Goal: Task Accomplishment & Management: Use online tool/utility

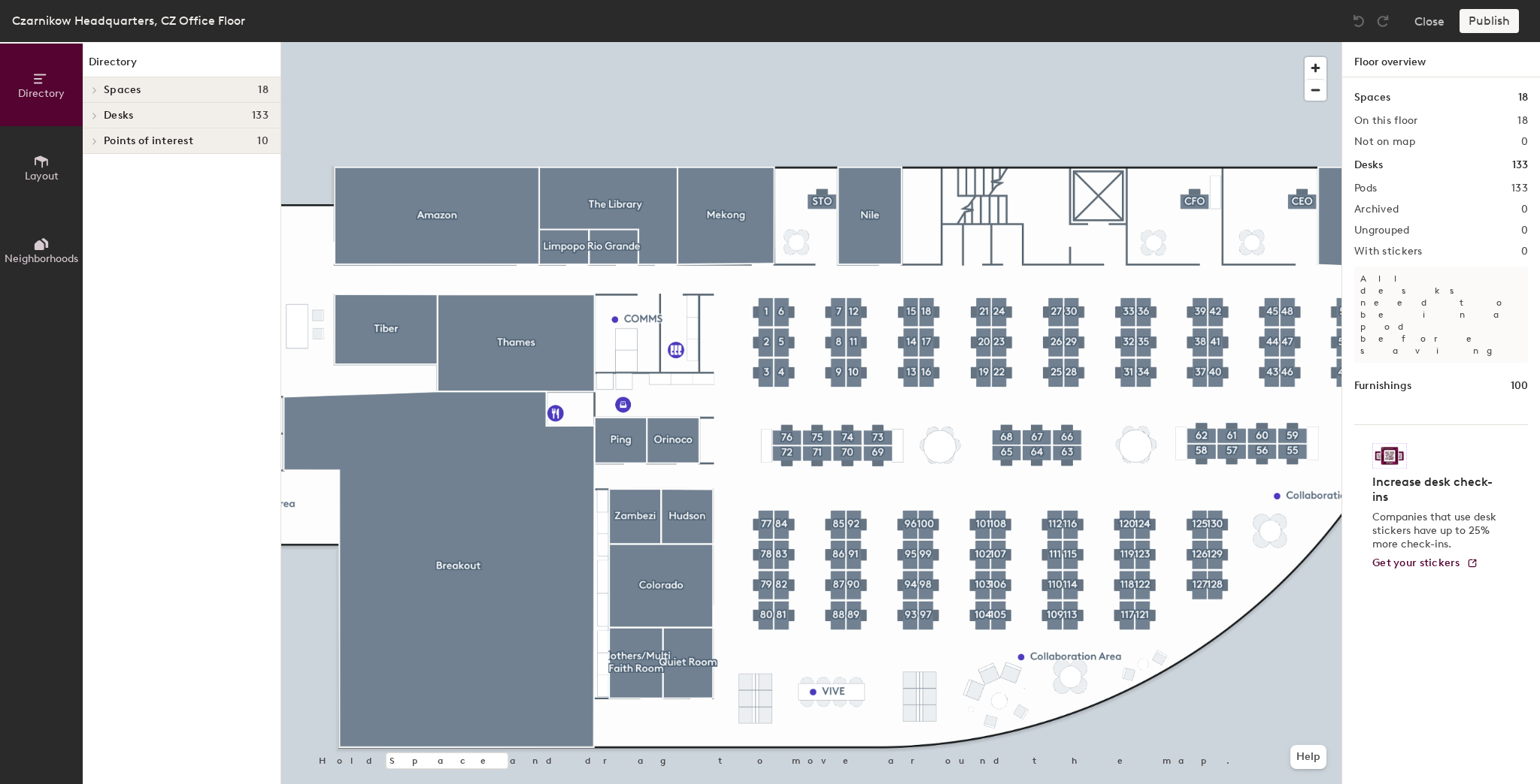
click at [823, 42] on div at bounding box center [811, 42] width 1060 height 0
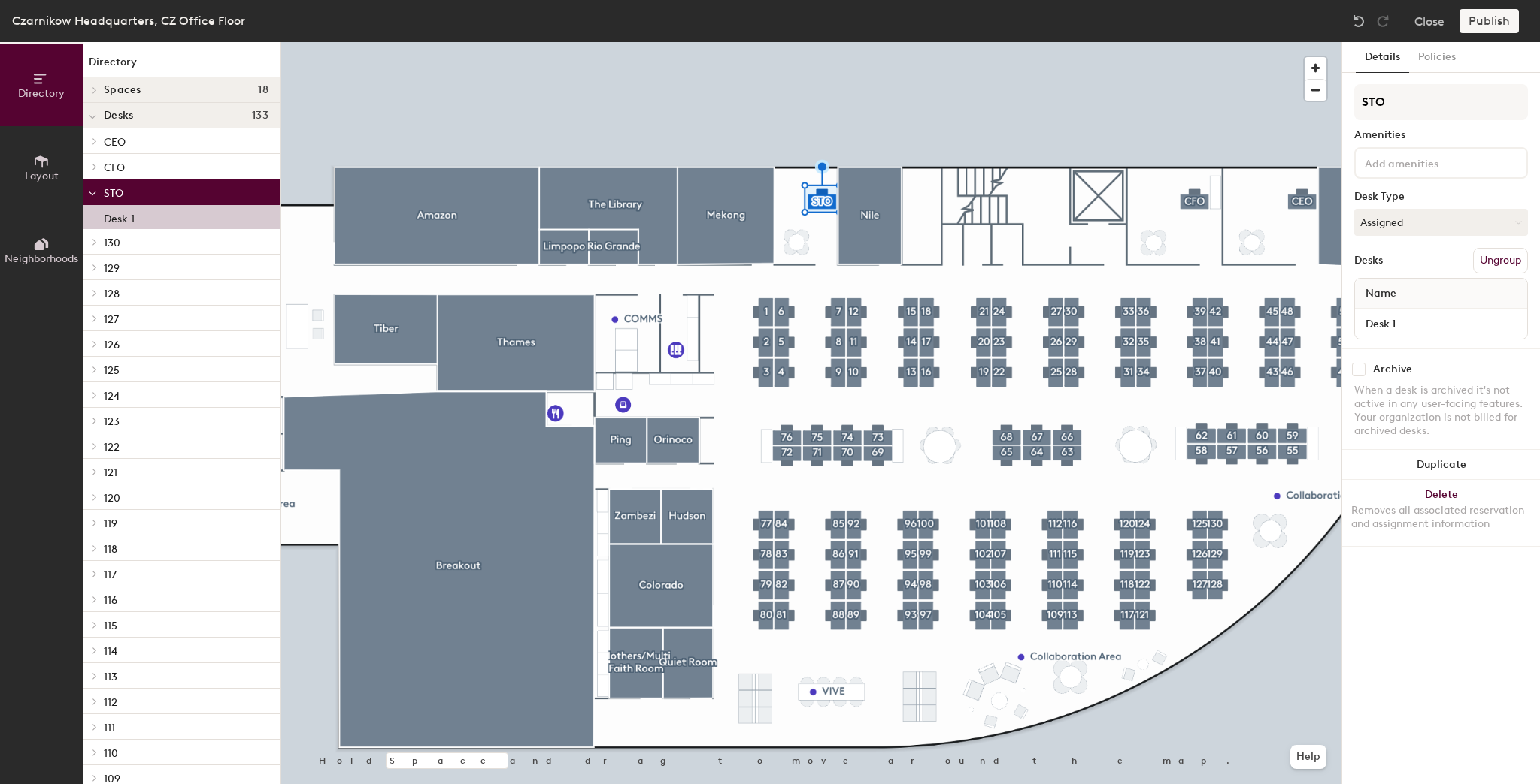
click at [819, 42] on div at bounding box center [811, 42] width 1060 height 0
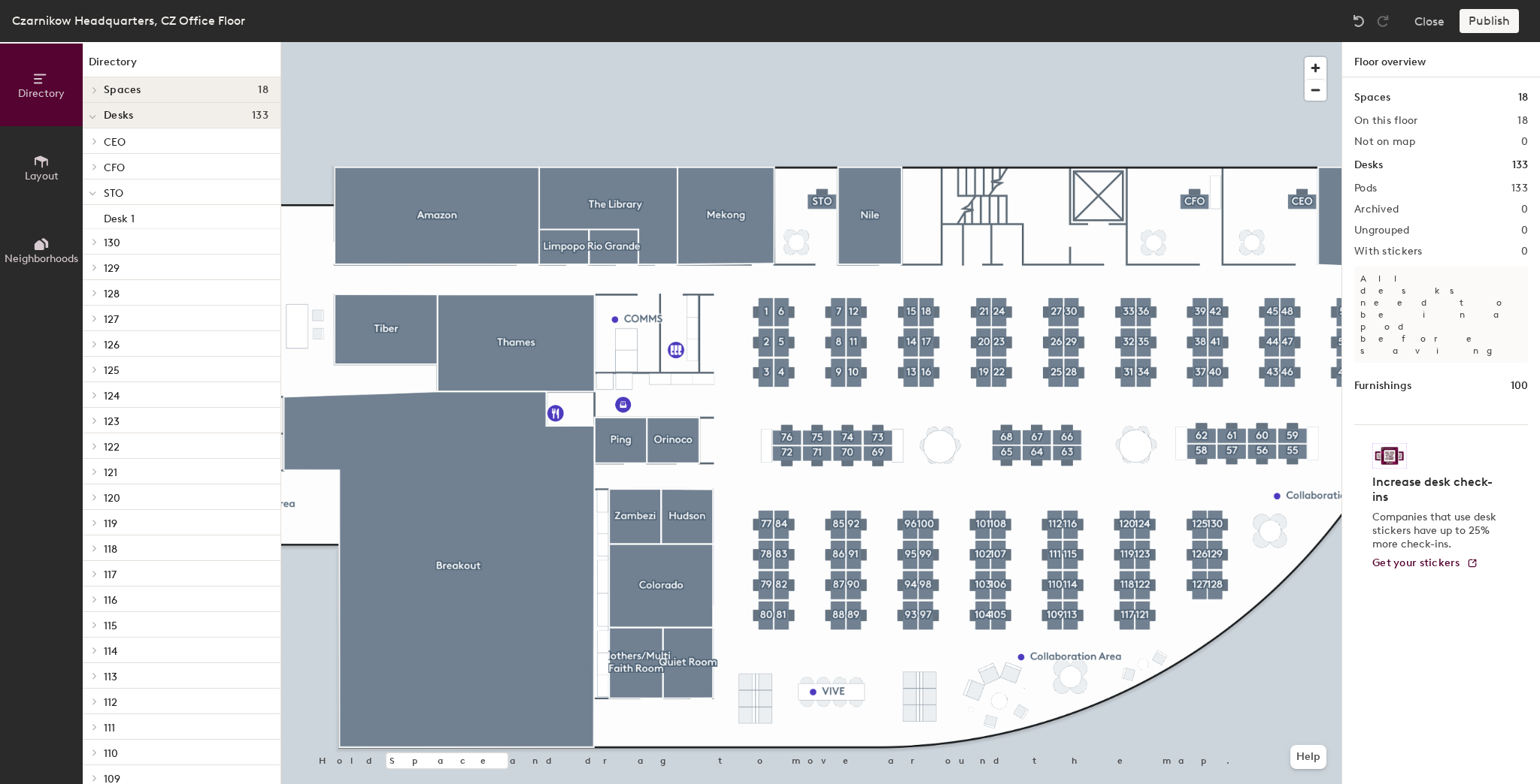
click at [822, 42] on div at bounding box center [811, 42] width 1060 height 0
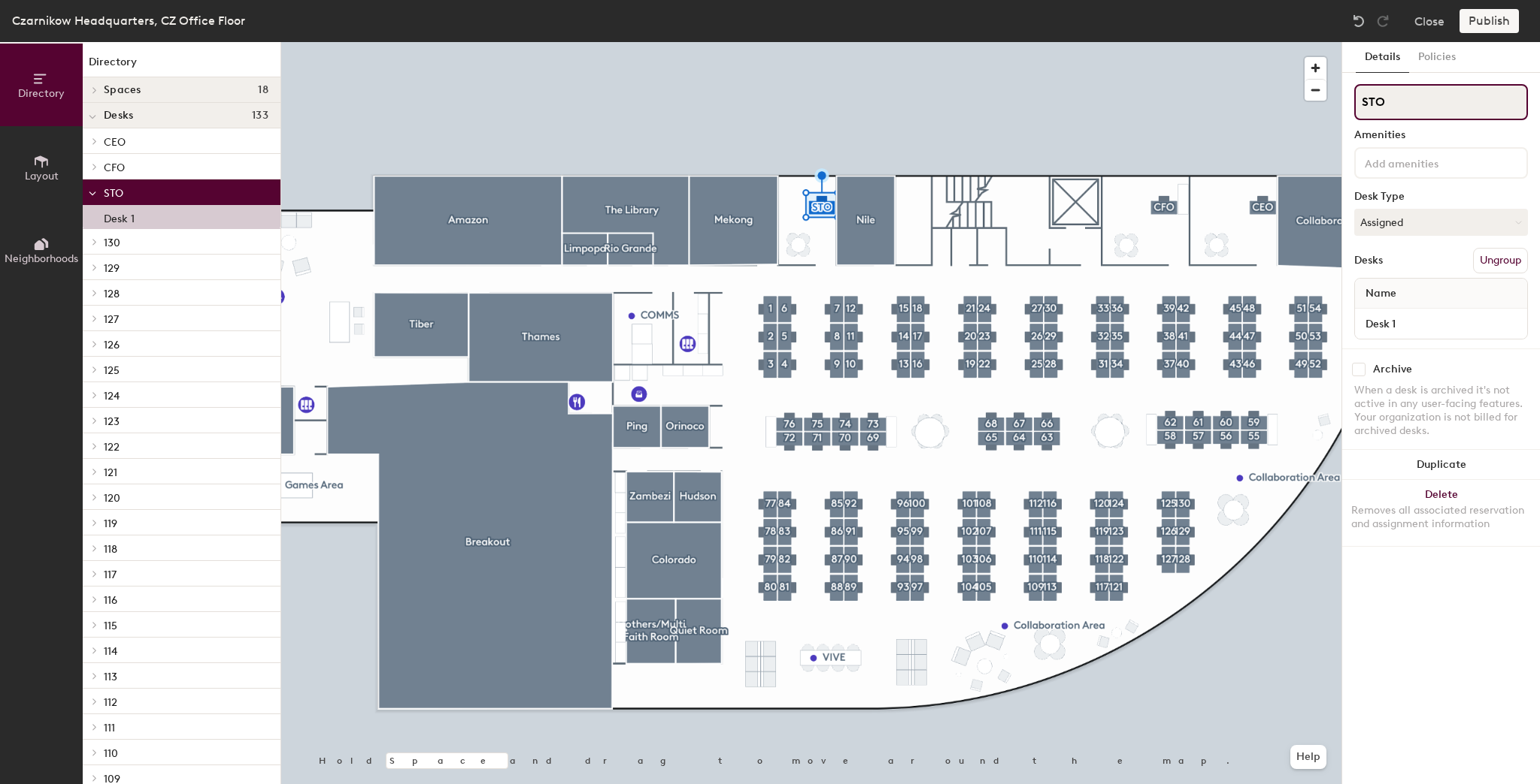
click at [1310, 108] on div "Directory Layout Neighborhoods Directory Spaces 18 Amazon Breakout Collaboratio…" at bounding box center [770, 413] width 1540 height 742
click at [45, 166] on icon at bounding box center [42, 161] width 16 height 16
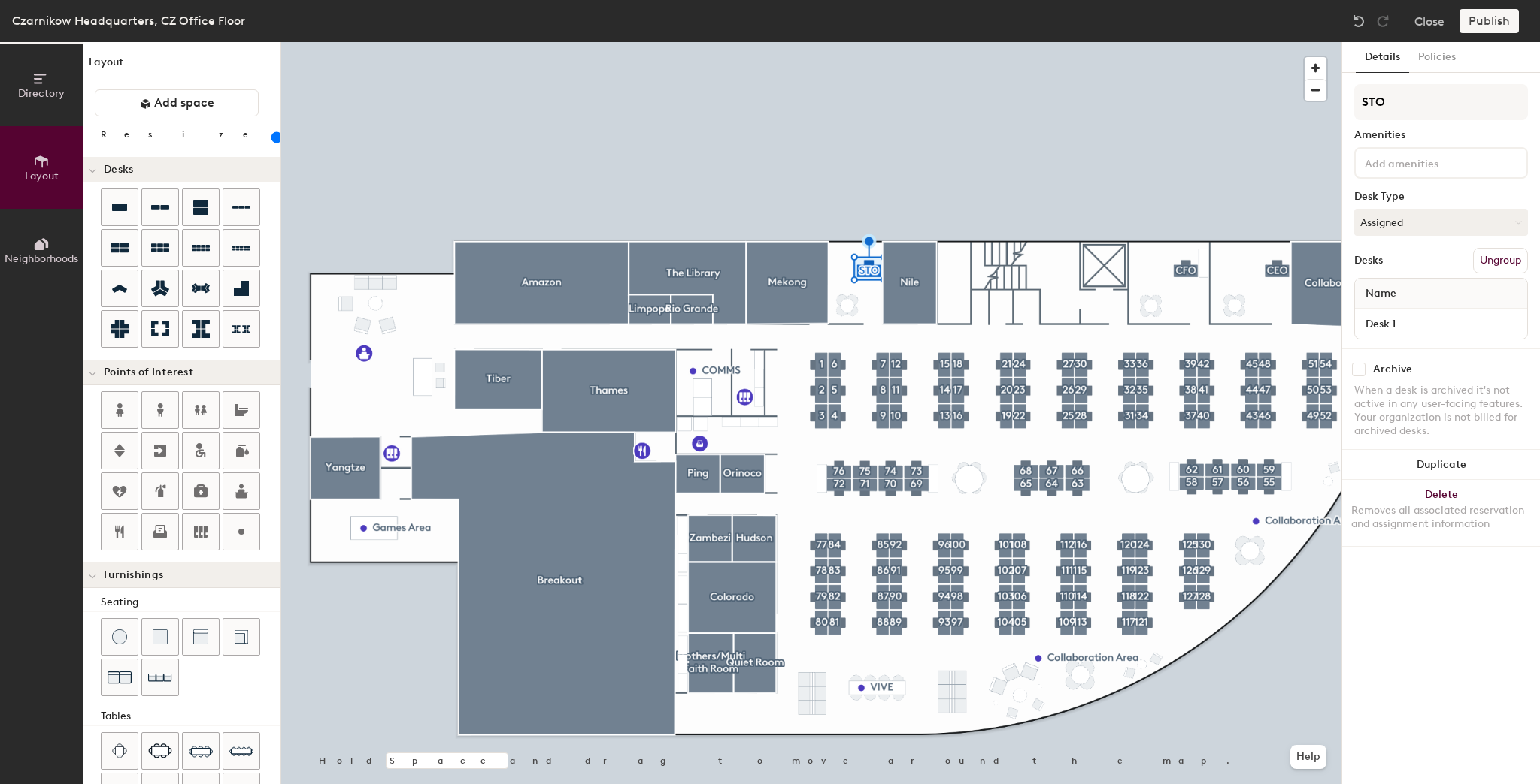
click at [776, 42] on div at bounding box center [811, 42] width 1060 height 0
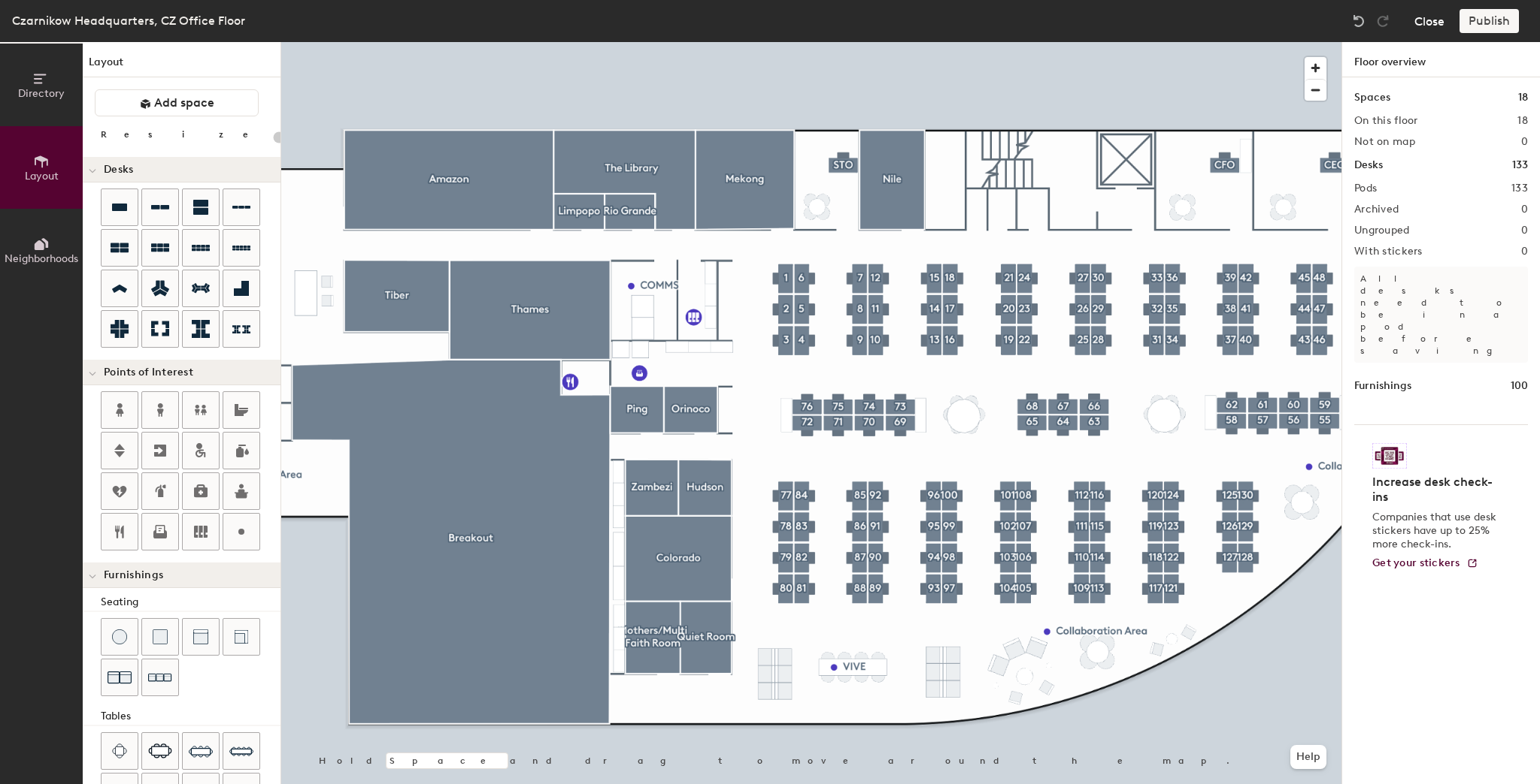
click at [1426, 26] on button "Close" at bounding box center [1429, 21] width 30 height 24
type input "20"
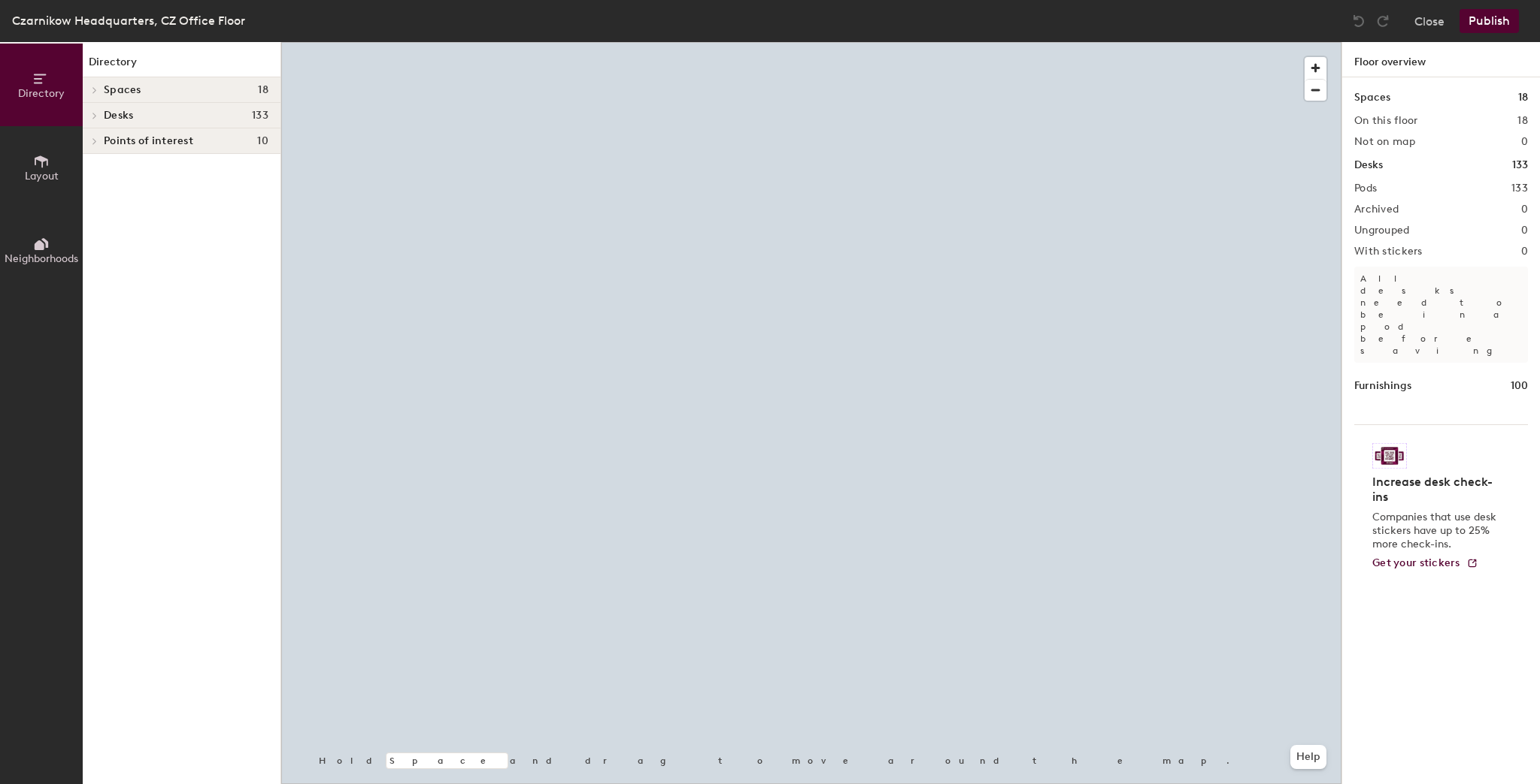
click at [372, 42] on div at bounding box center [811, 42] width 1060 height 0
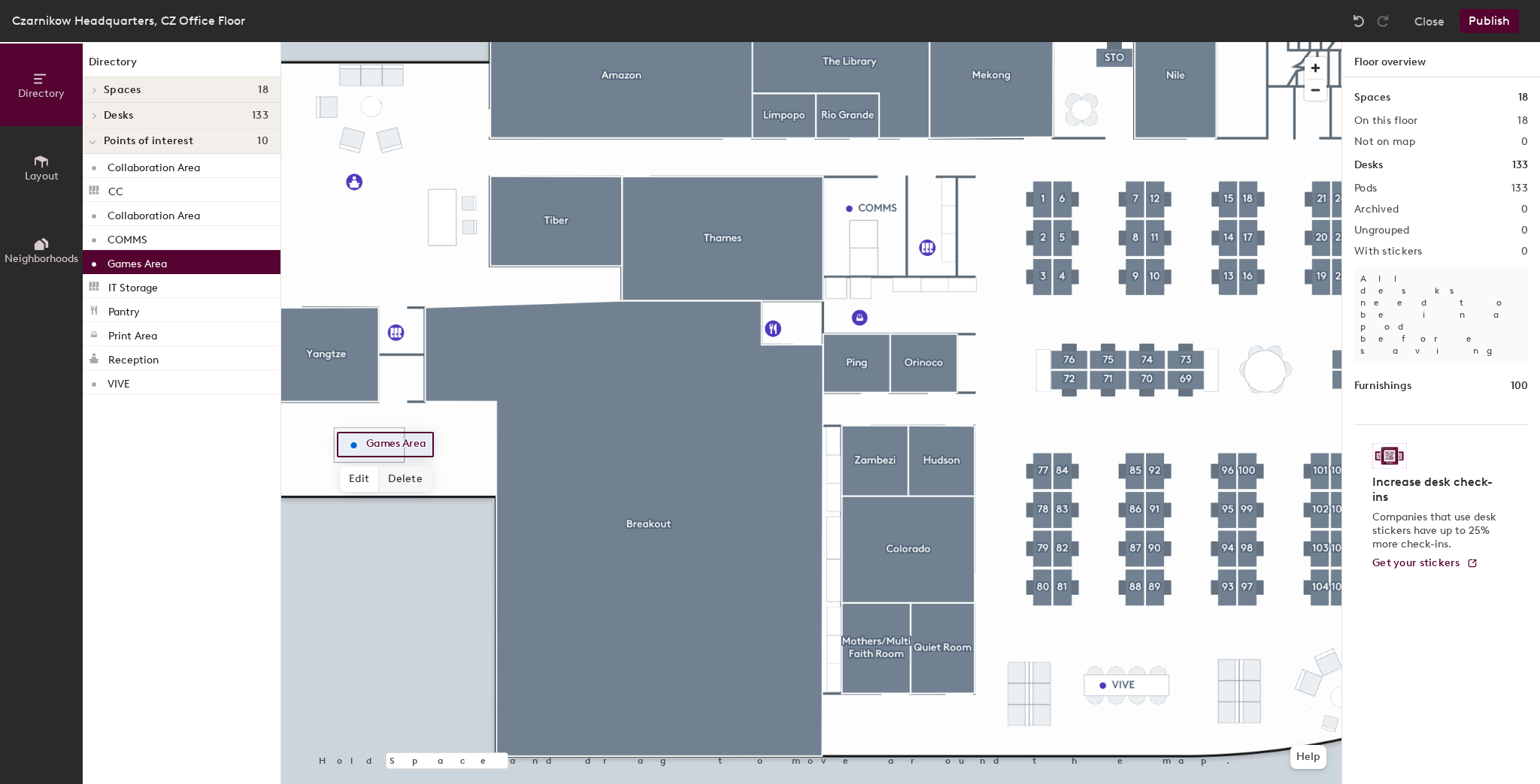
click at [398, 481] on span "Delete" at bounding box center [405, 479] width 53 height 25
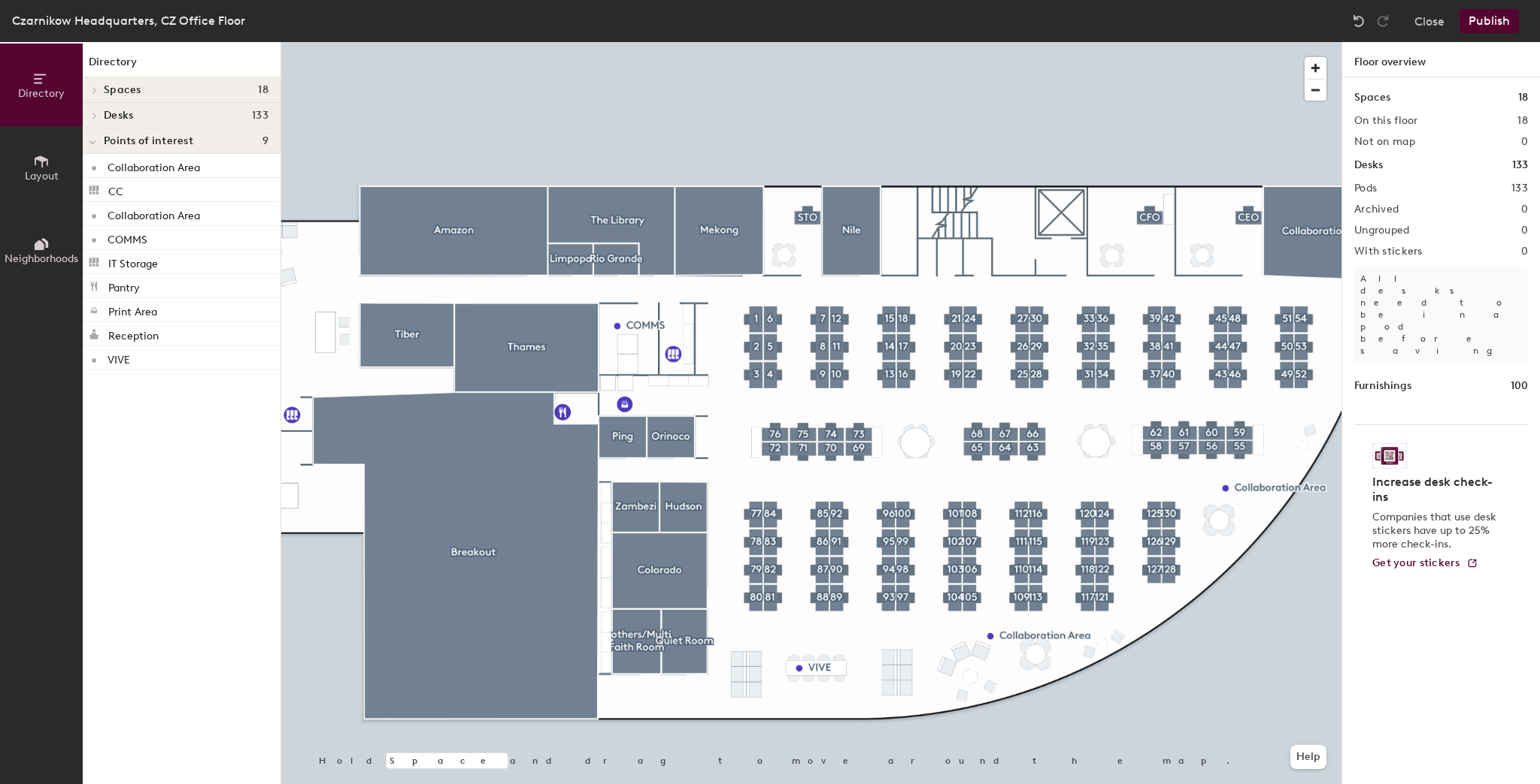
click at [807, 42] on div at bounding box center [811, 42] width 1060 height 0
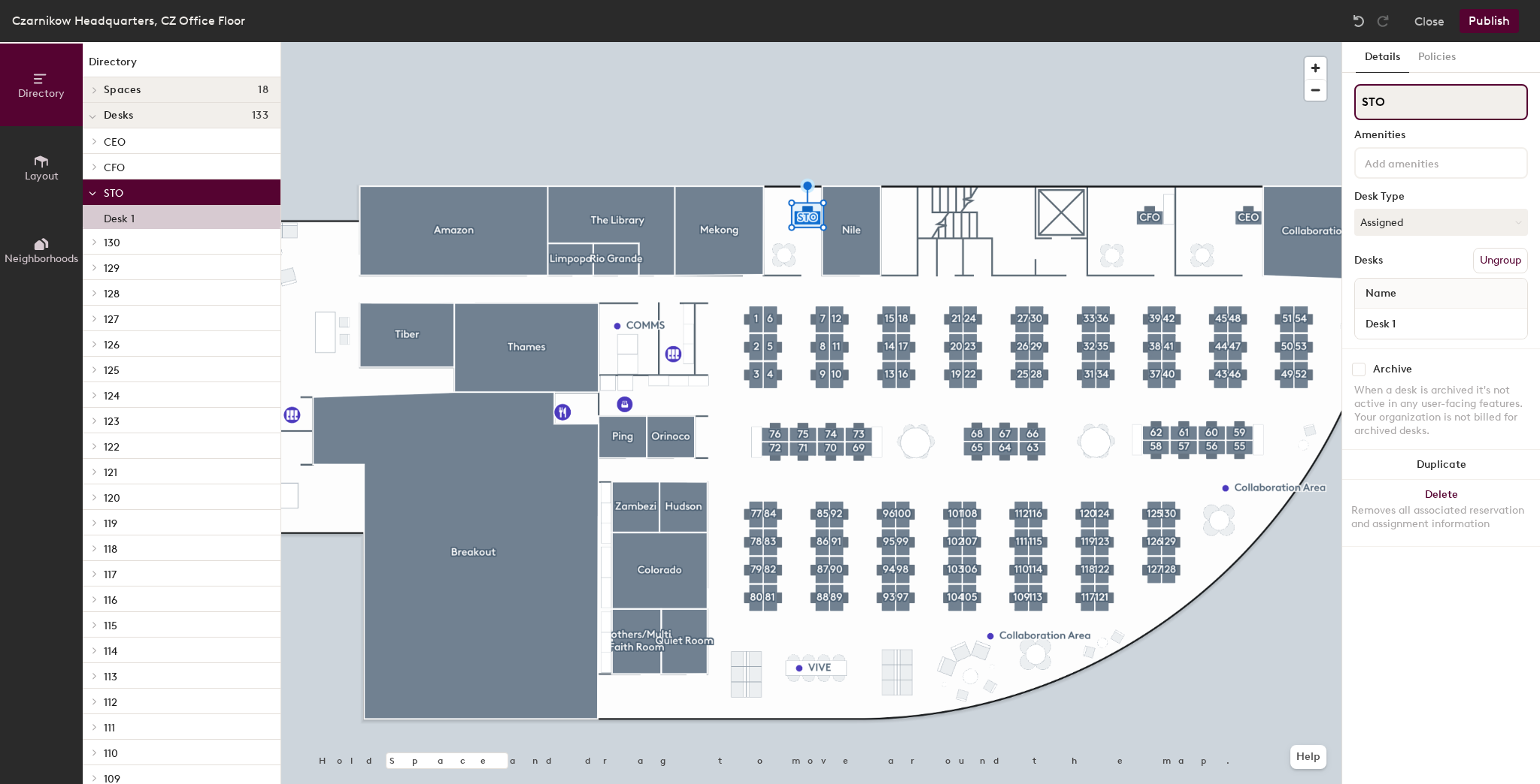
drag, startPoint x: 1375, startPoint y: 100, endPoint x: 1359, endPoint y: 120, distance: 25.6
click at [1352, 101] on div "Details Policies STO Amenities Desk Type Assigned Desks Ungroup Name Desk 1 Arc…" at bounding box center [1440, 413] width 197 height 742
type input "CEO"
click at [1251, 42] on div at bounding box center [811, 42] width 1060 height 0
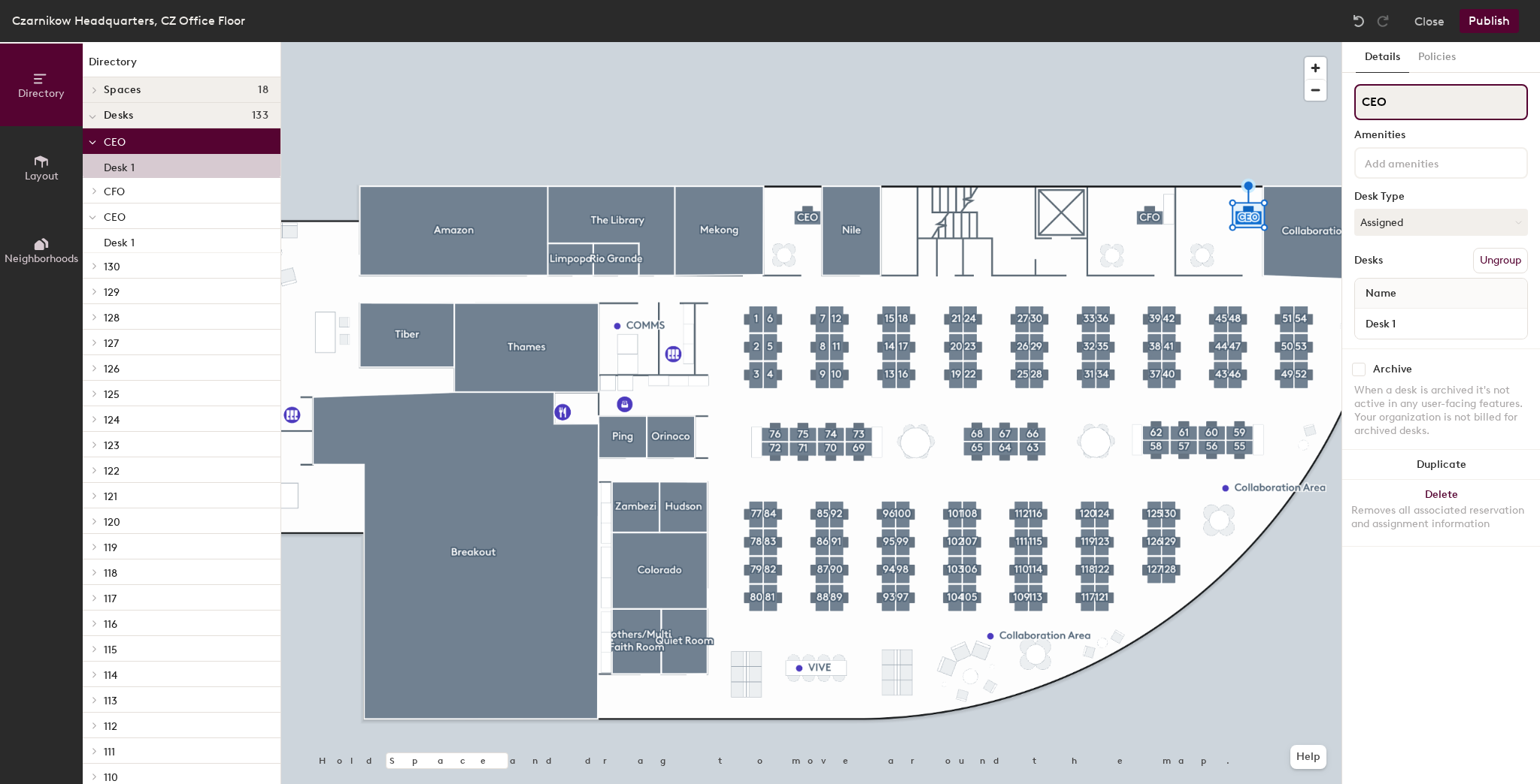
click at [1332, 109] on div "Directory Layout Neighborhoods Directory Spaces 18 Amazon Breakout Collaboratio…" at bounding box center [770, 413] width 1540 height 742
type input "SLT"
drag, startPoint x: 1395, startPoint y: 101, endPoint x: 1342, endPoint y: 135, distance: 63.0
click at [1235, 42] on div at bounding box center [811, 42] width 1060 height 0
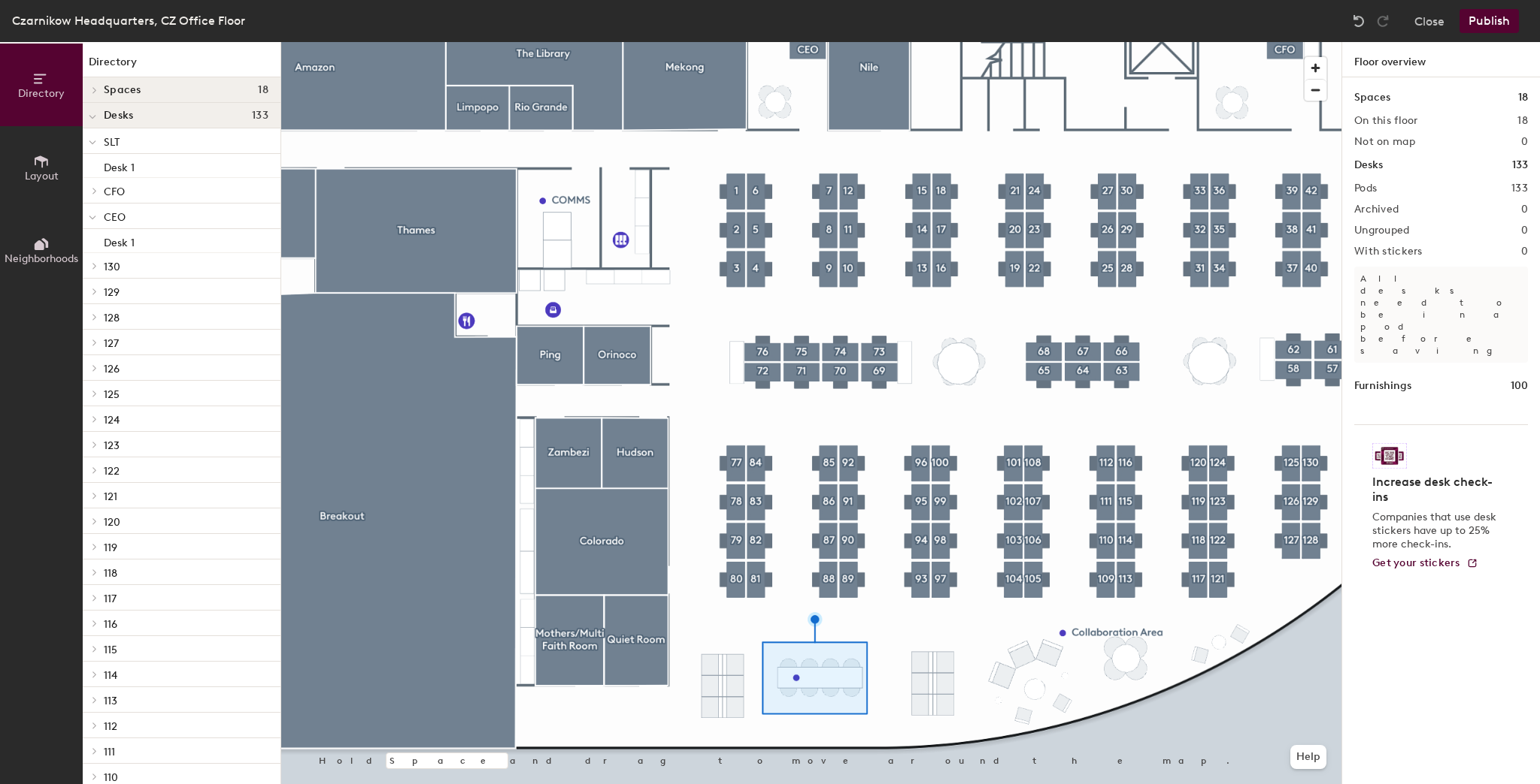
click at [36, 170] on span "Layout" at bounding box center [41, 177] width 34 height 13
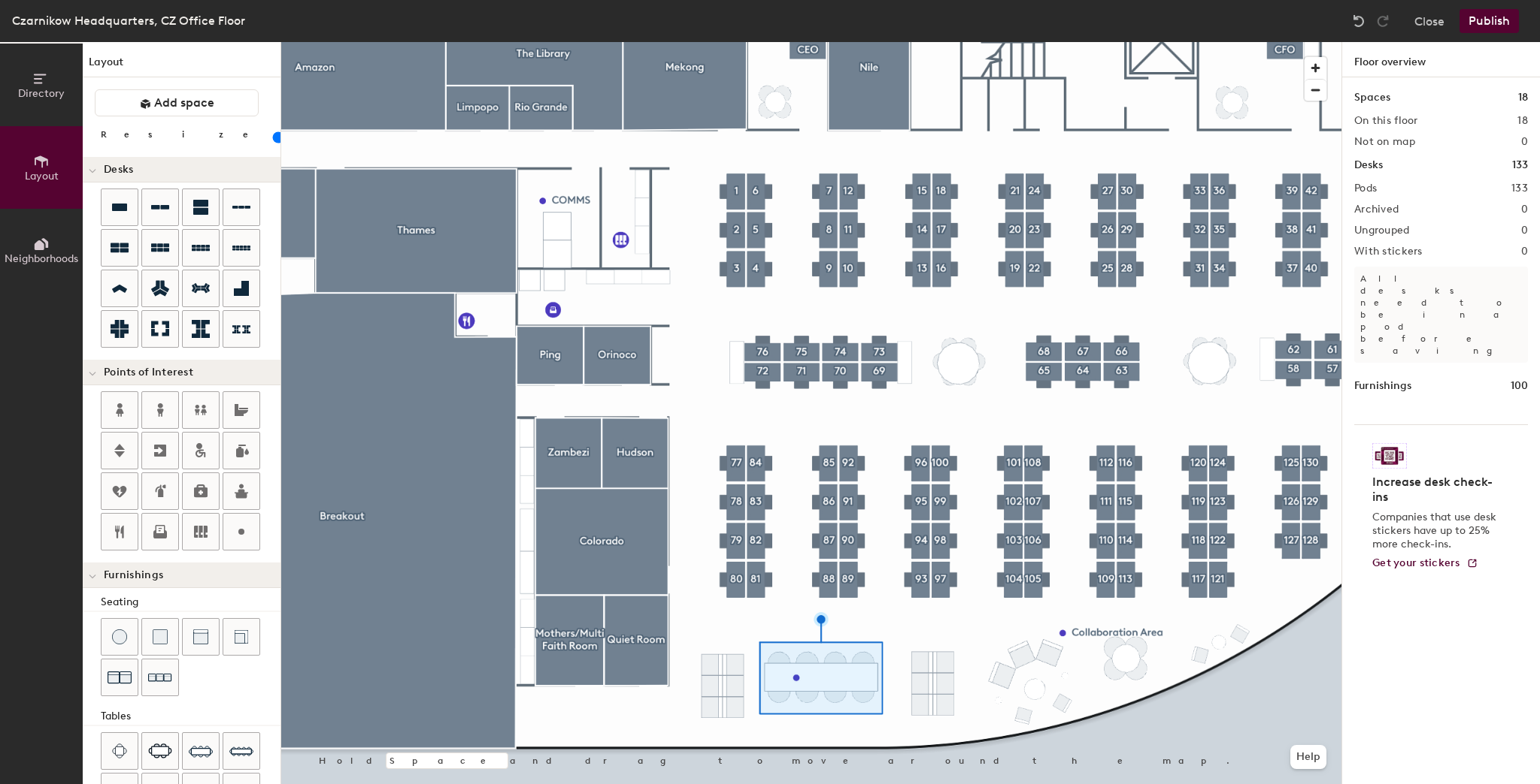
click at [273, 140] on input "range" at bounding box center [273, 137] width 0 height 12
click at [895, 42] on div at bounding box center [811, 42] width 1060 height 0
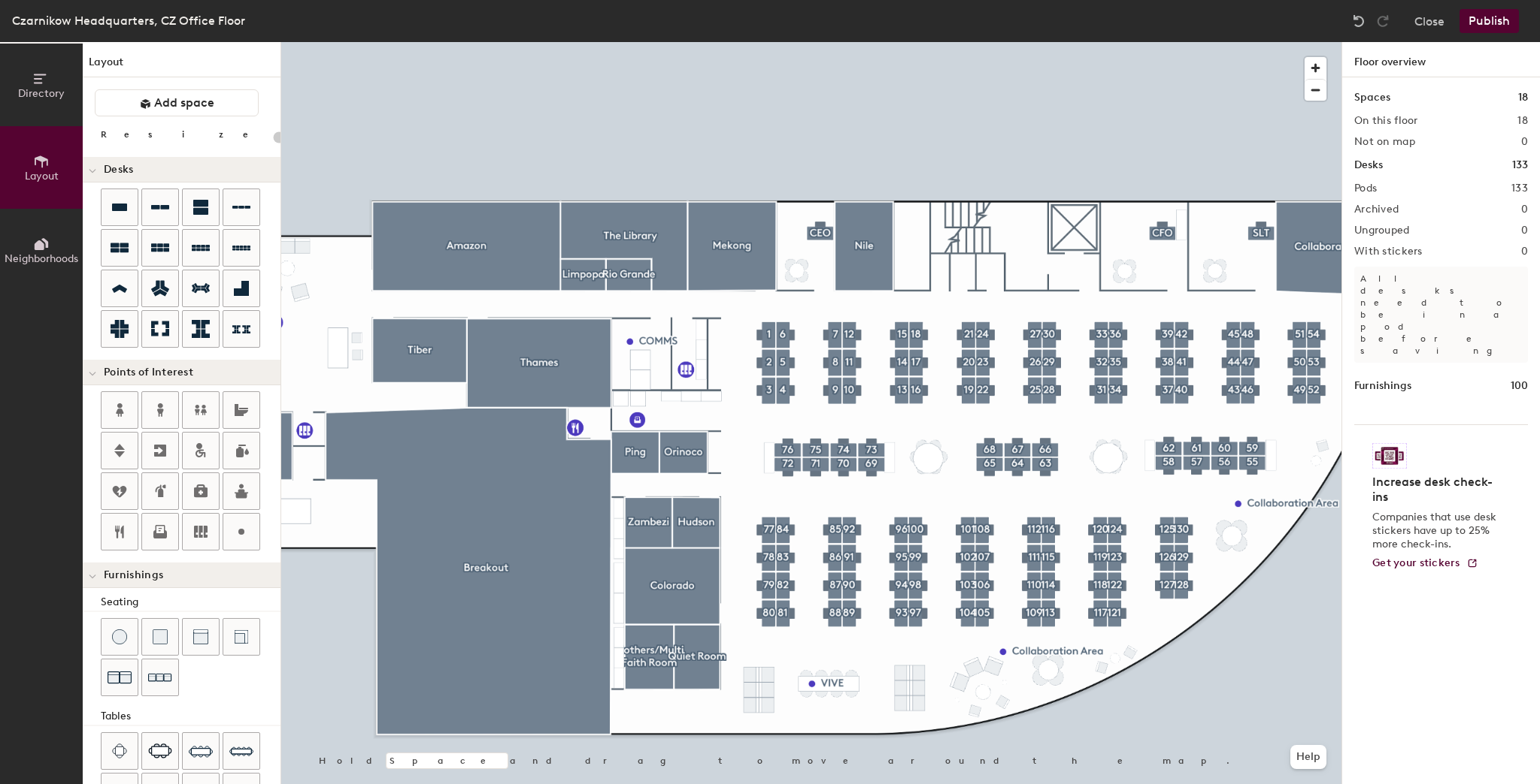
click at [1478, 24] on button "Publish" at bounding box center [1489, 21] width 60 height 24
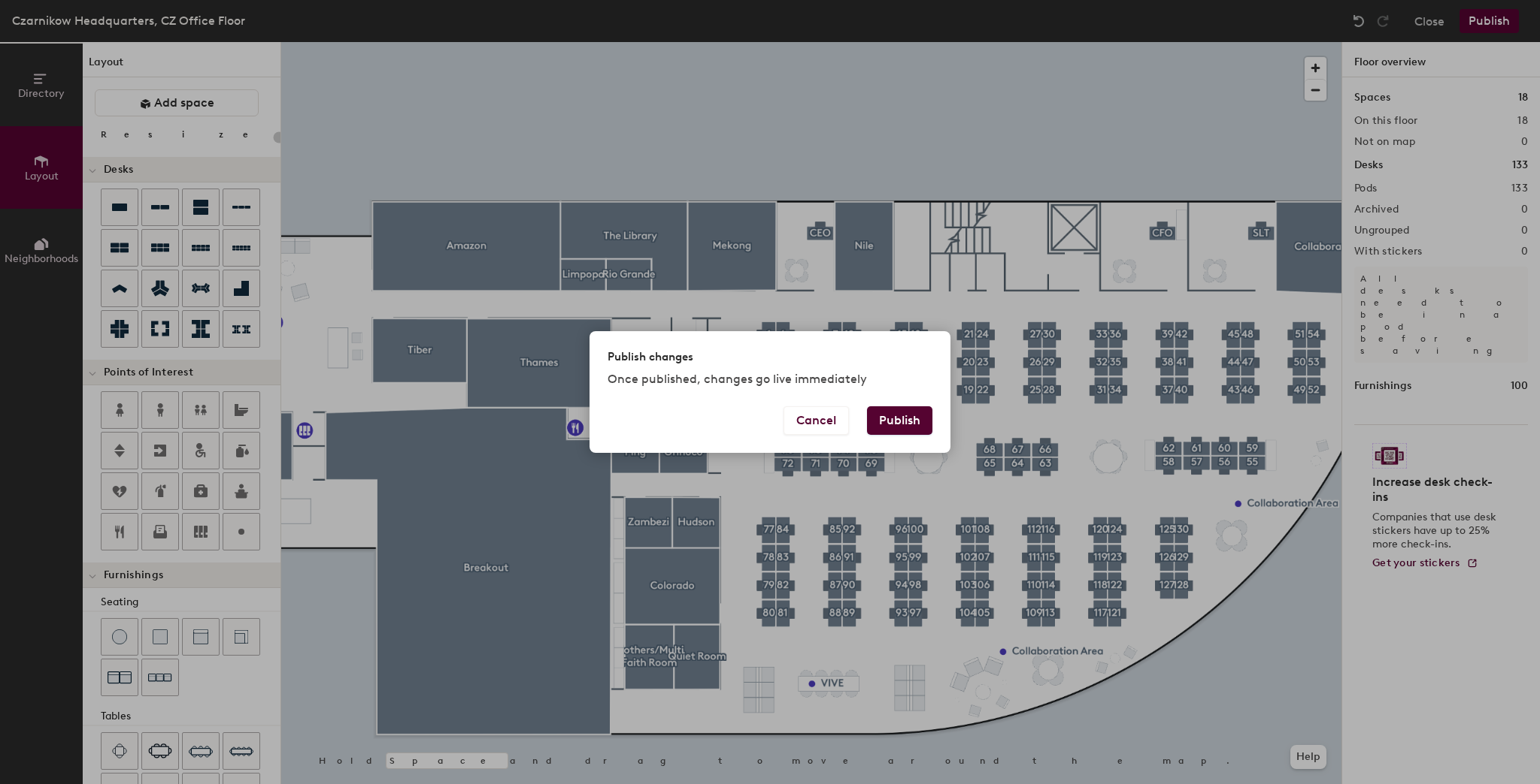
click at [891, 418] on button "Publish" at bounding box center [900, 421] width 65 height 29
type input "20"
